Goal: Navigation & Orientation: Find specific page/section

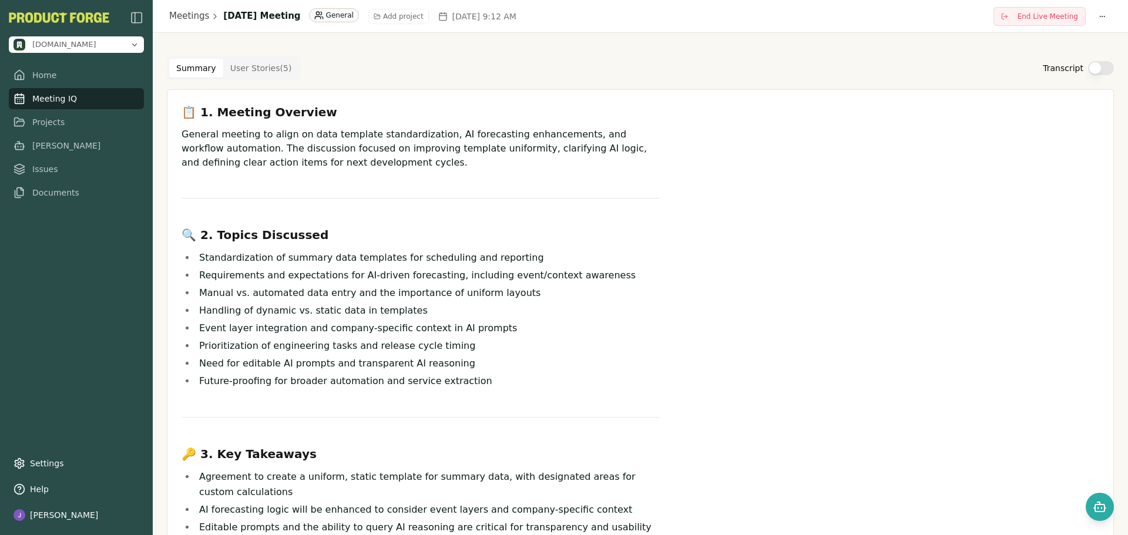
scroll to position [430, 0]
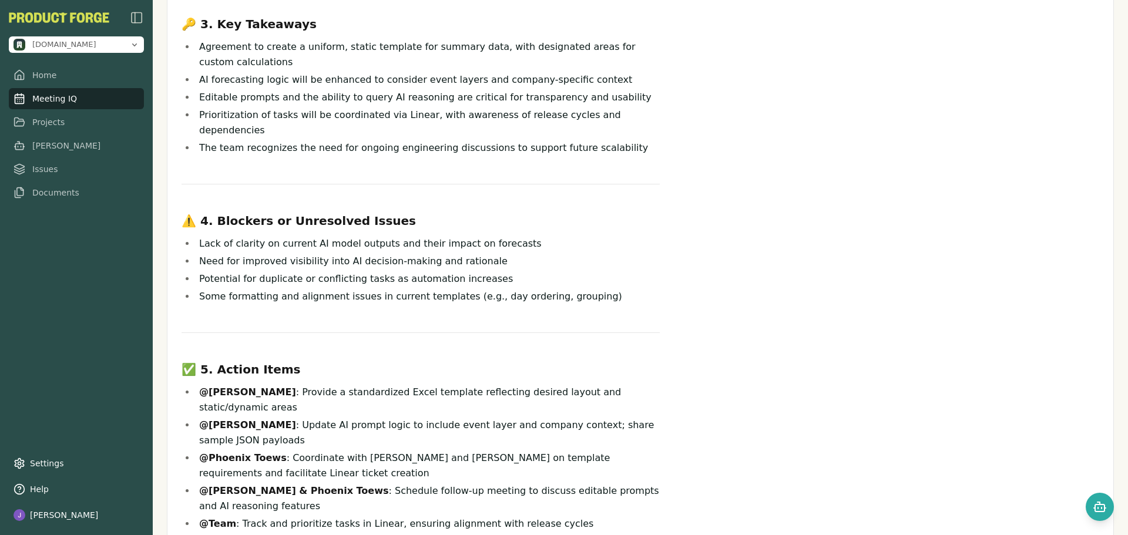
click at [62, 101] on link "Meeting IQ" at bounding box center [76, 98] width 135 height 21
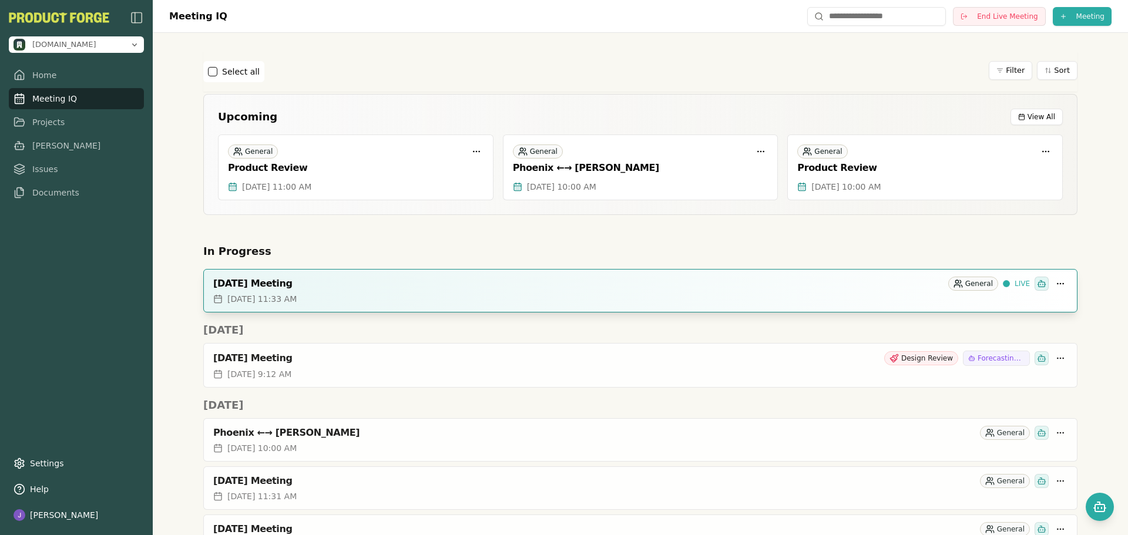
click at [439, 292] on div "October 09, 2025 Meeting General LIVE" at bounding box center [640, 281] width 873 height 23
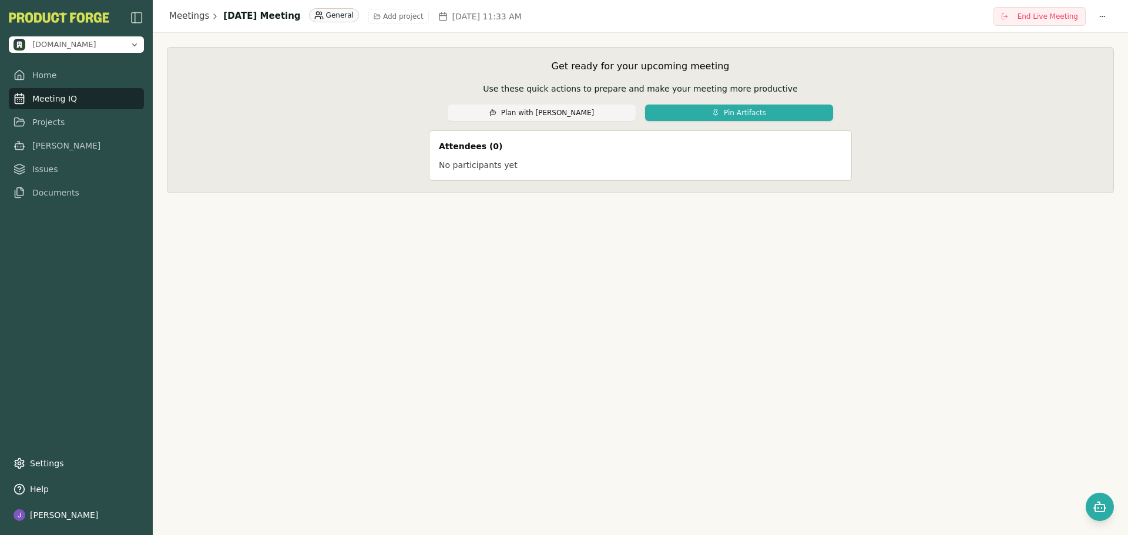
click at [65, 102] on link "Meeting IQ" at bounding box center [76, 98] width 135 height 21
